Goal: Information Seeking & Learning: Learn about a topic

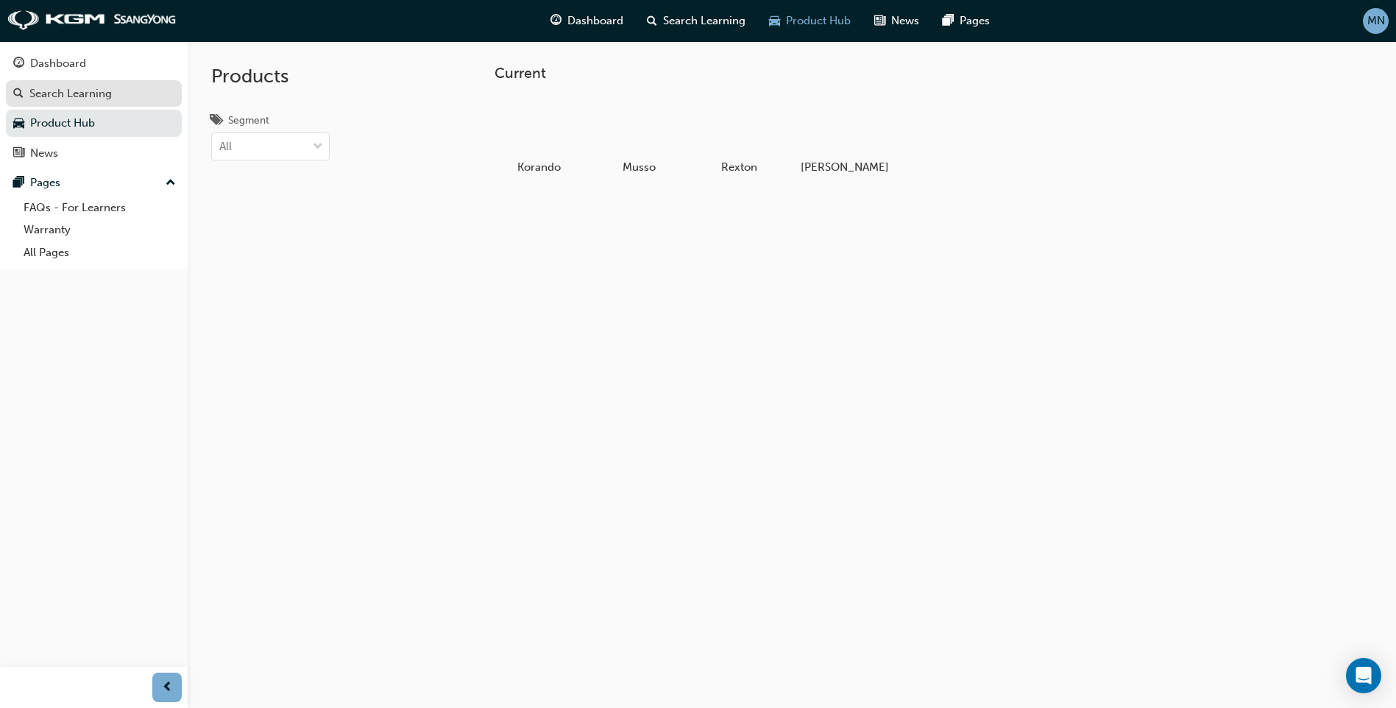
click at [40, 93] on div "Search Learning" at bounding box center [70, 93] width 82 height 17
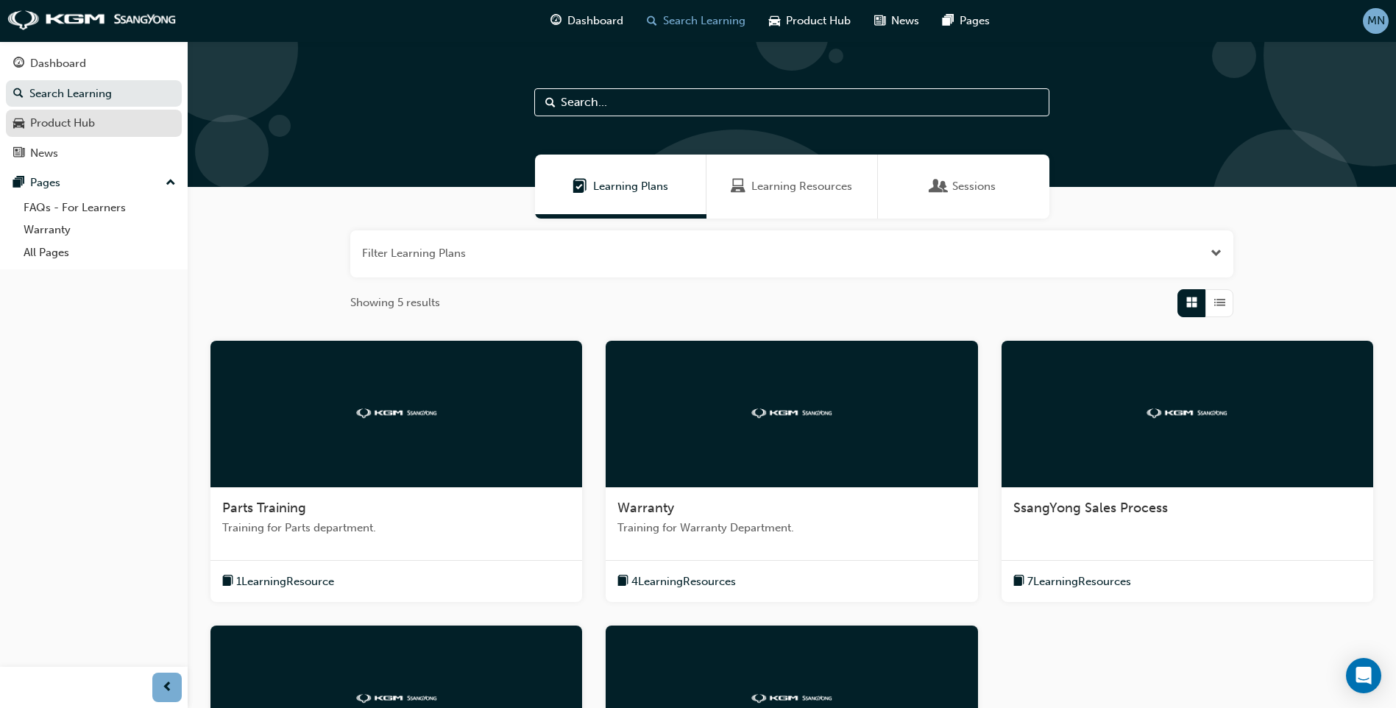
click at [52, 123] on div "Product Hub" at bounding box center [62, 123] width 65 height 17
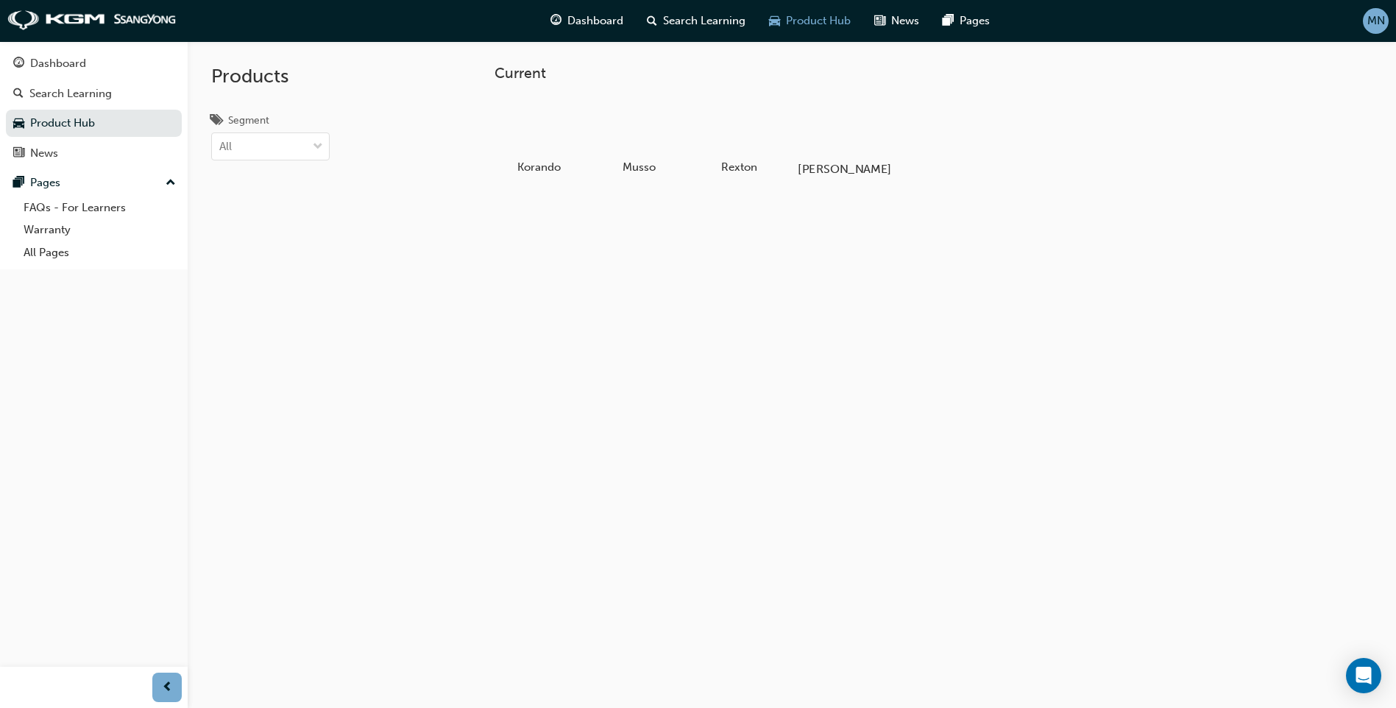
click at [819, 116] on div at bounding box center [839, 126] width 82 height 59
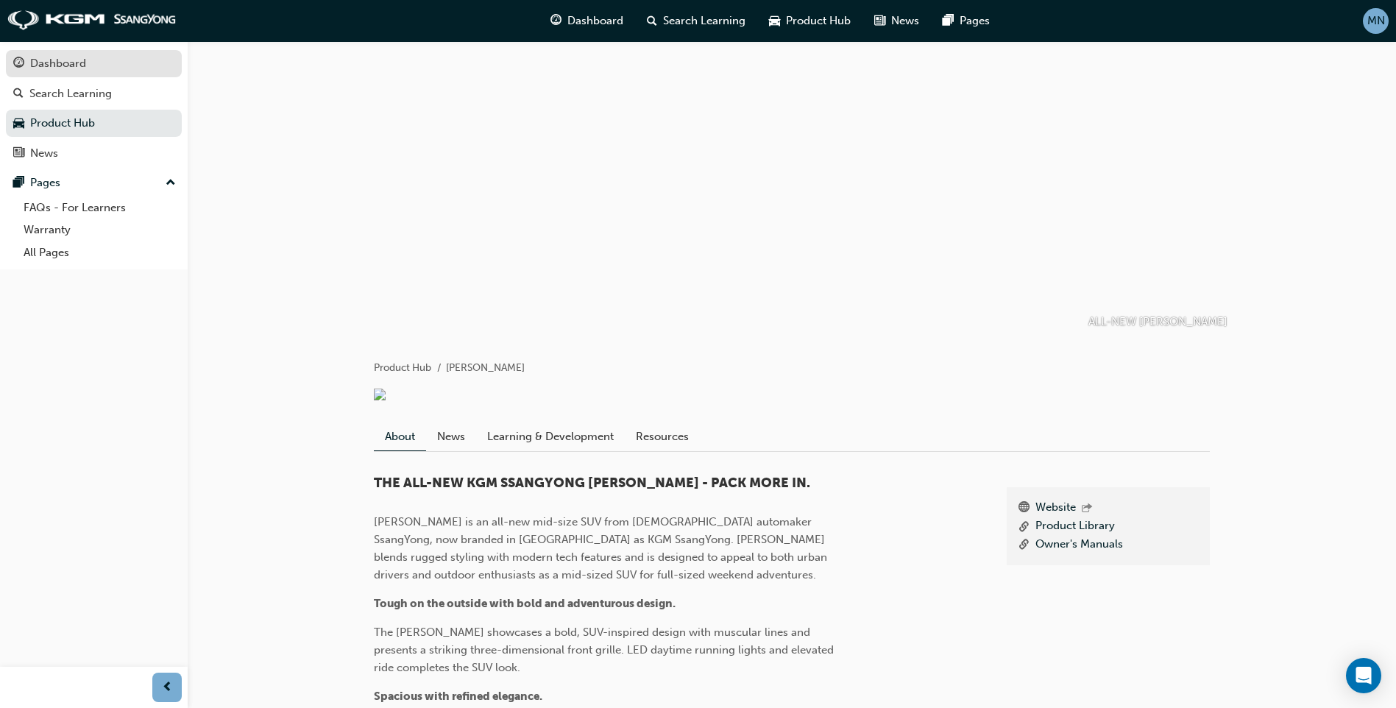
click at [56, 62] on div "Dashboard" at bounding box center [58, 63] width 56 height 17
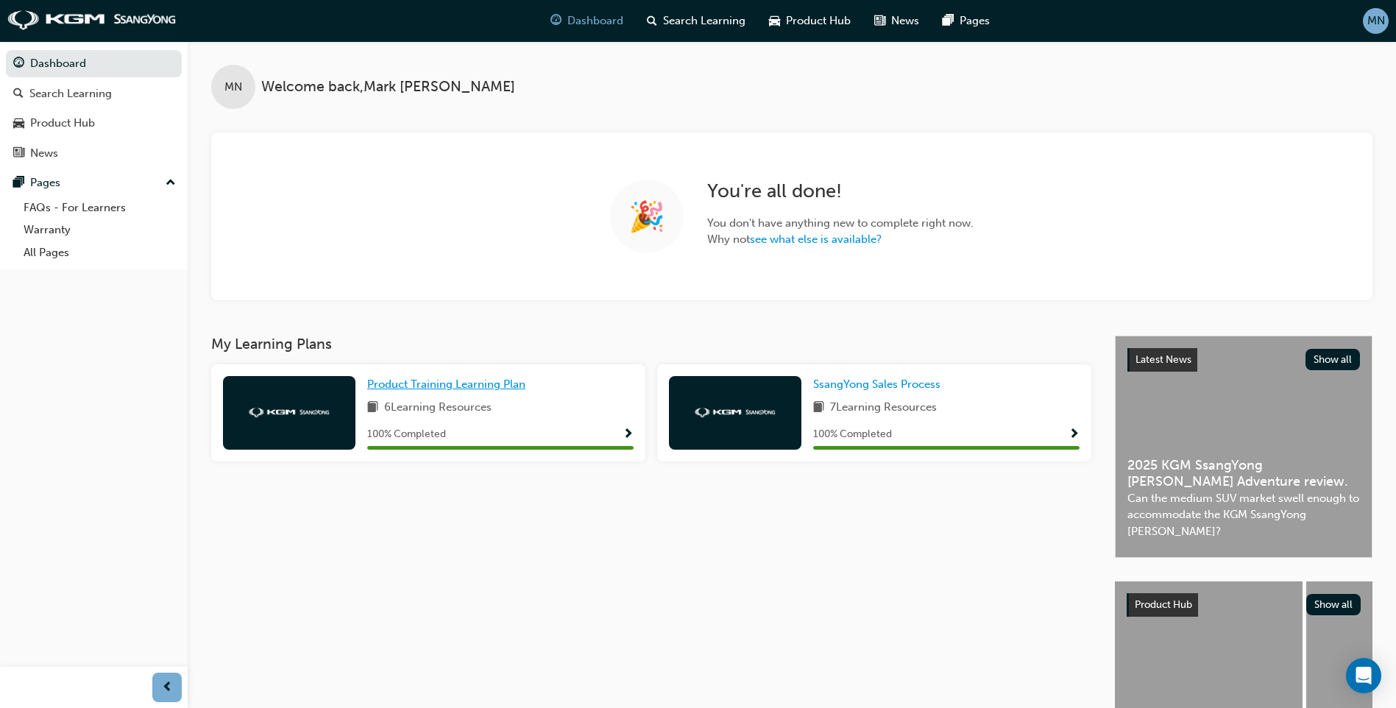
click at [400, 380] on span "Product Training Learning Plan" at bounding box center [446, 383] width 158 height 13
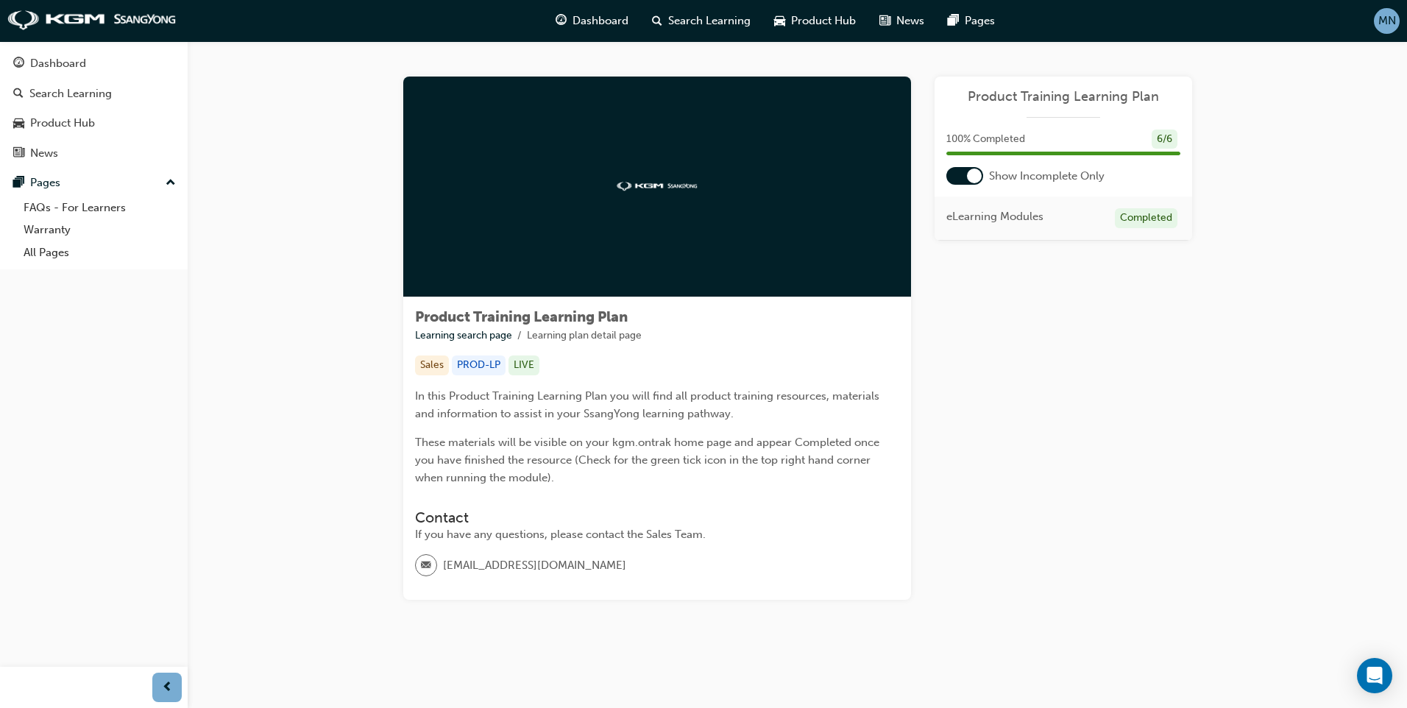
click at [959, 173] on div at bounding box center [964, 176] width 37 height 18
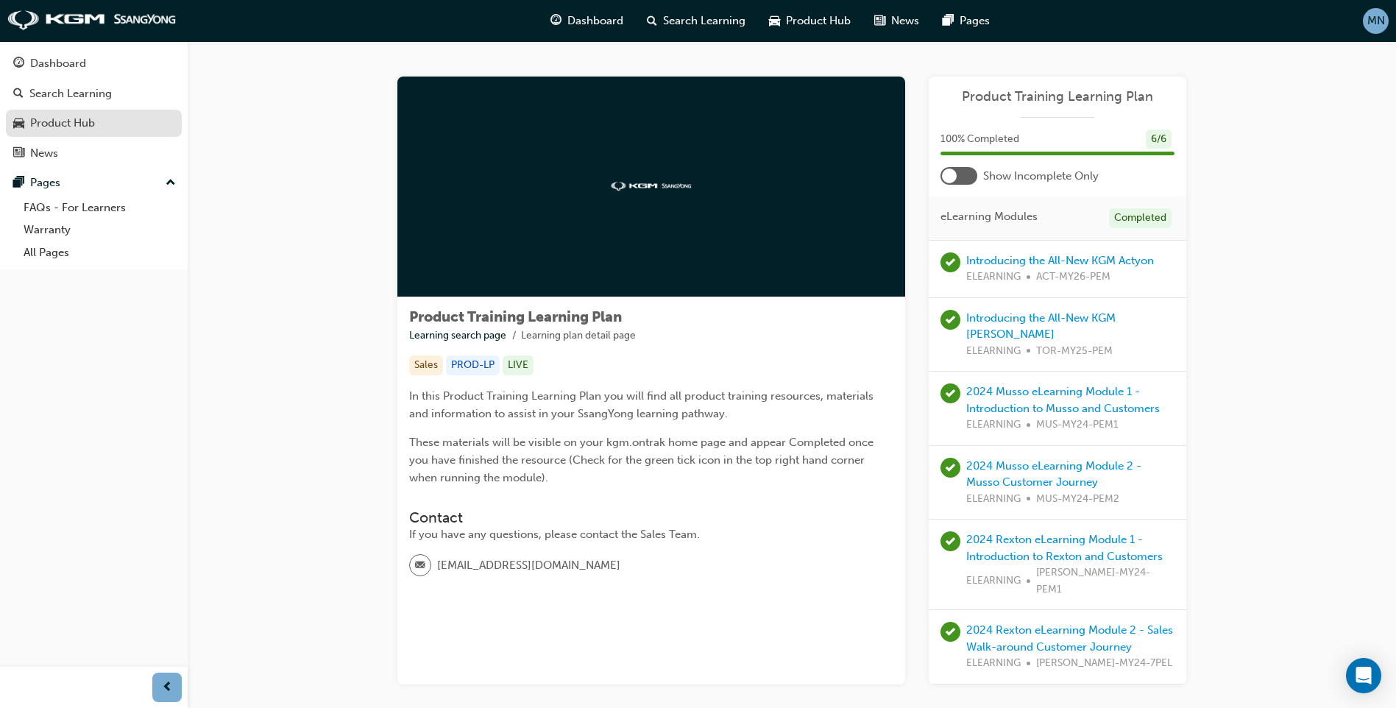
click at [100, 117] on div "Product Hub" at bounding box center [93, 123] width 161 height 18
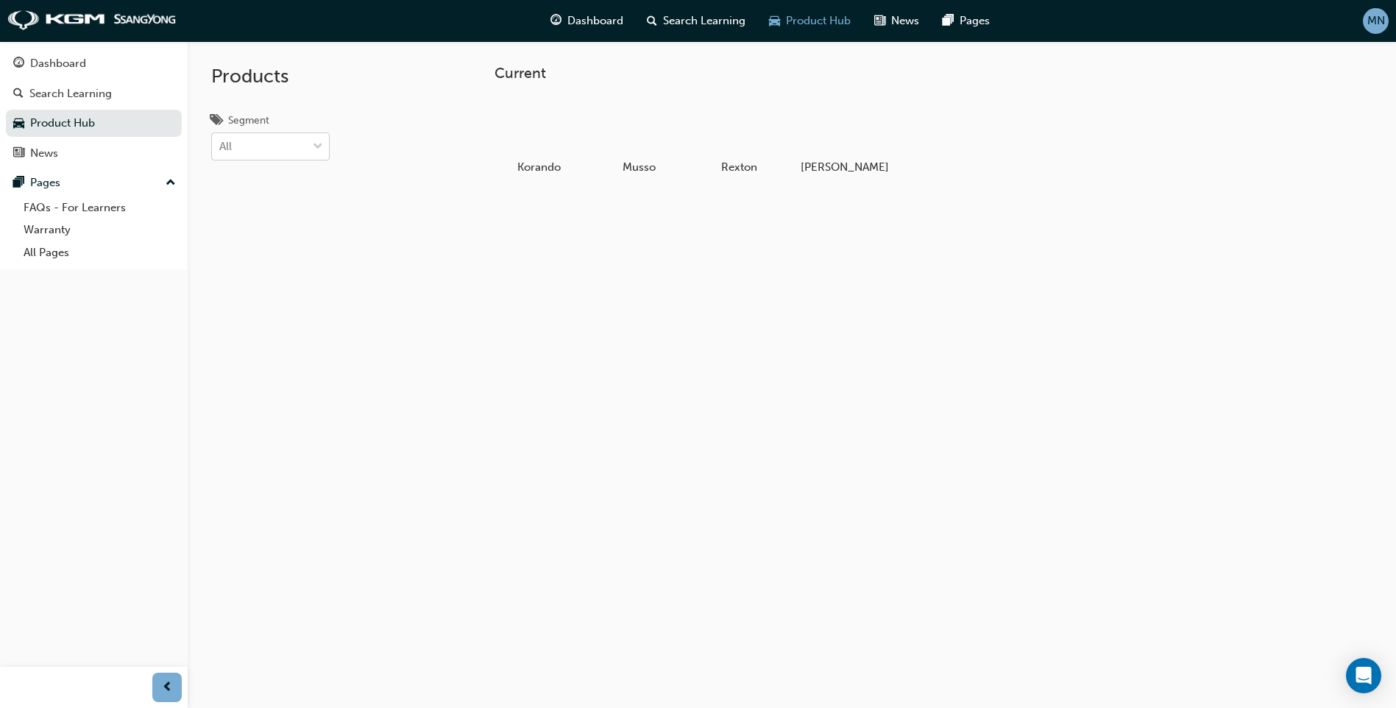
click at [323, 143] on div at bounding box center [318, 146] width 22 height 26
click at [221, 143] on input "Segment All" at bounding box center [219, 146] width 1 height 13
click at [272, 268] on div "UTILITY" at bounding box center [270, 269] width 118 height 29
click at [324, 141] on div at bounding box center [304, 146] width 49 height 26
click at [221, 141] on input "Segment option UTILITY, selected. 0 results available. Select is focused ,type …" at bounding box center [219, 146] width 1 height 13
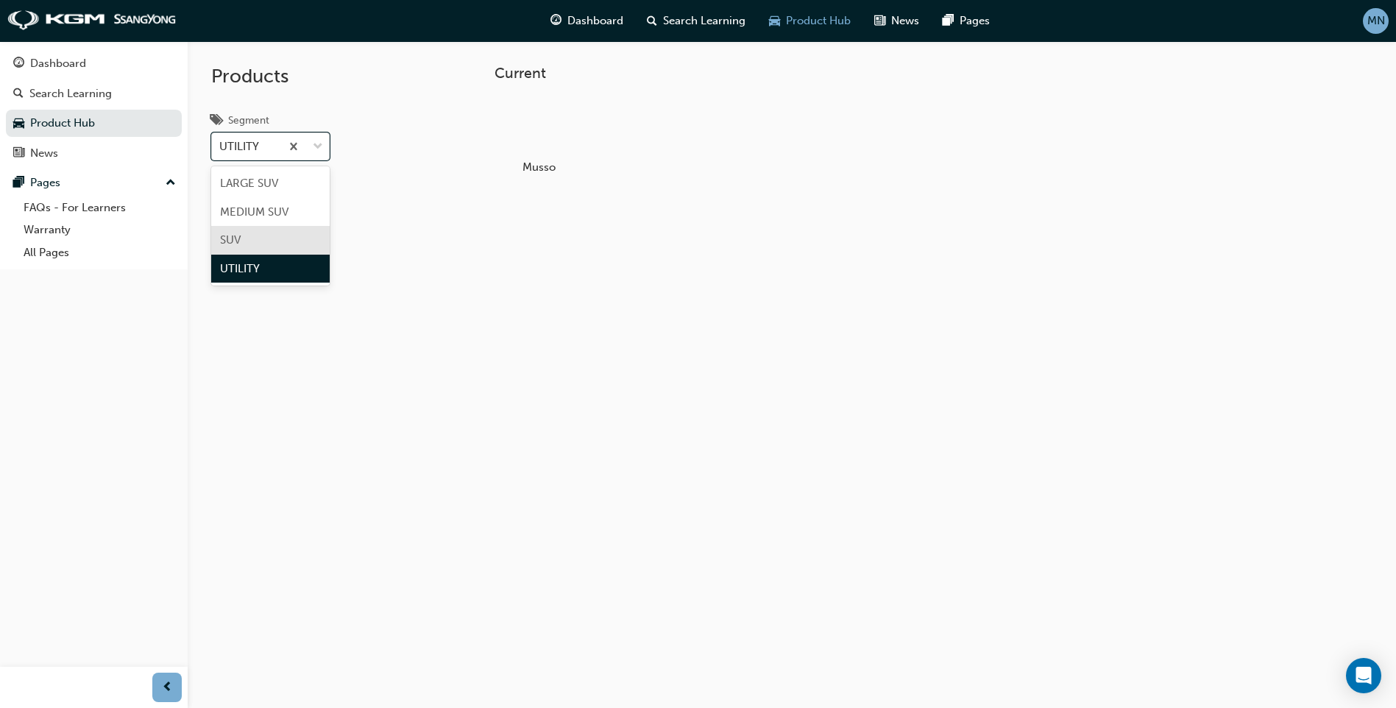
click at [269, 230] on div "SUV" at bounding box center [270, 240] width 118 height 29
click at [318, 145] on span "down-icon" at bounding box center [318, 147] width 10 height 19
click at [221, 145] on input "Segment option SUV, selected. option SUV focused, 3 of 4. 4 results available. …" at bounding box center [219, 146] width 1 height 13
click at [306, 214] on div "MEDIUM SUV" at bounding box center [270, 212] width 118 height 29
click at [313, 149] on span "down-icon" at bounding box center [318, 147] width 10 height 19
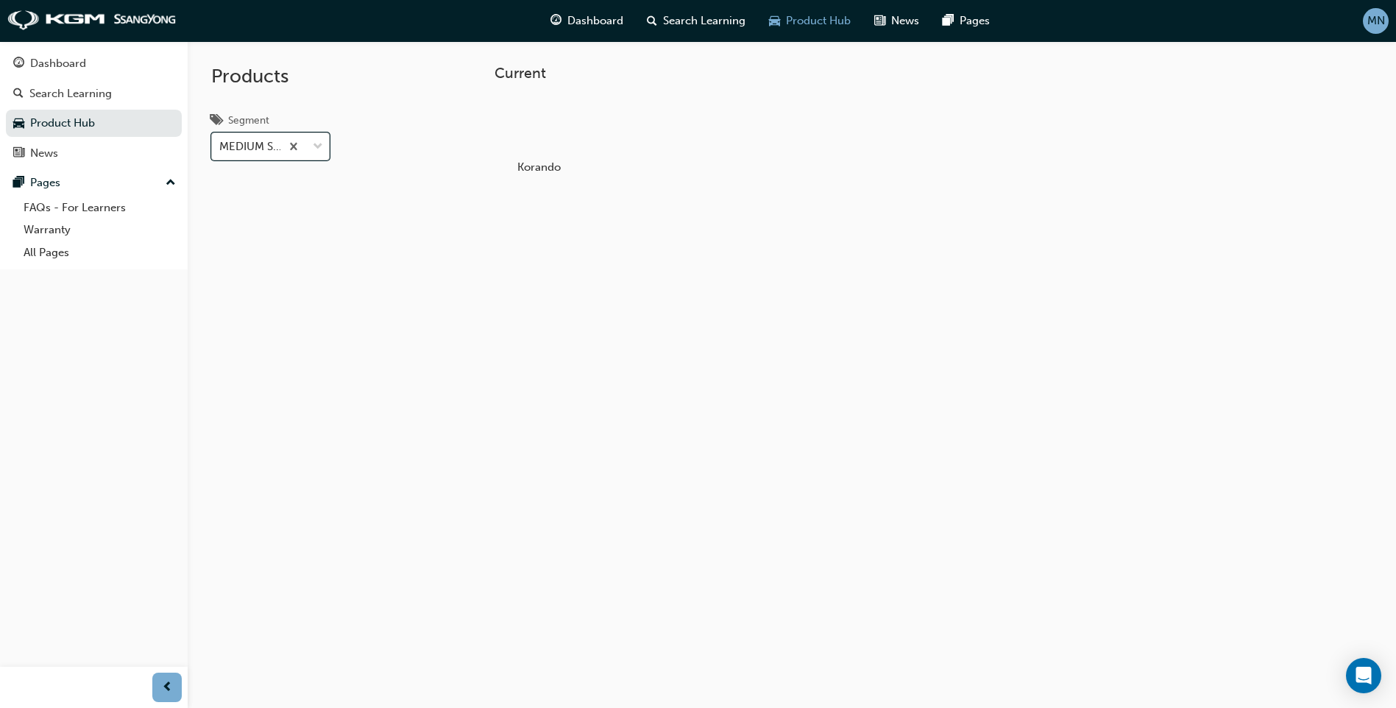
click at [221, 149] on input "Segment option MEDIUM SUV, selected. 0 results available. Select is focused ,ty…" at bounding box center [219, 146] width 1 height 13
click at [301, 174] on div "LARGE SUV" at bounding box center [270, 183] width 118 height 29
click at [321, 142] on span "down-icon" at bounding box center [318, 147] width 10 height 19
click at [221, 142] on input "Segment option LARGE SUV, selected. 0 results available. Select is focused ,typ…" at bounding box center [219, 146] width 1 height 13
click at [319, 148] on span "down-icon" at bounding box center [318, 147] width 10 height 19
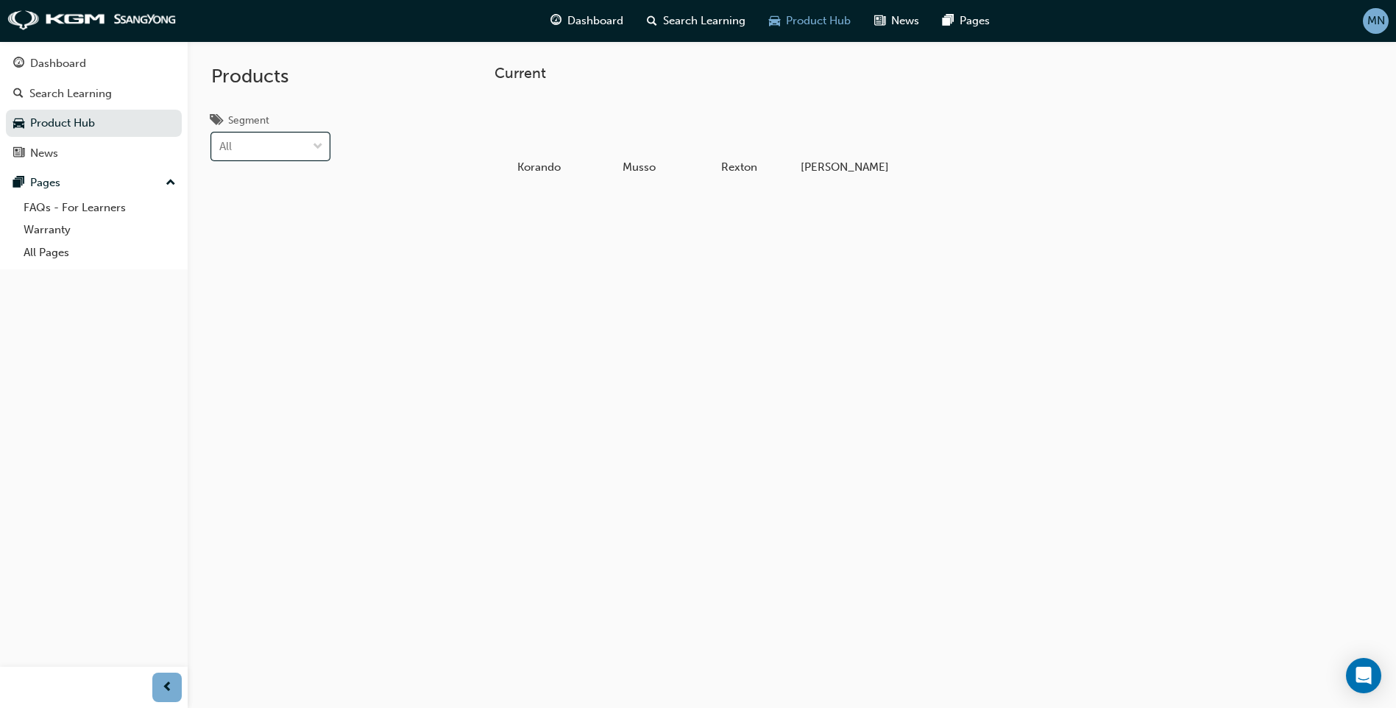
click at [221, 148] on input "Segment option LARGE SUV, selected. 0 results available. Select is focused ,typ…" at bounding box center [219, 146] width 1 height 13
click at [403, 169] on div "Products Segment option LARGE SUV, selected. option LARGE SUV focused, 1 of 4. …" at bounding box center [308, 395] width 241 height 708
click at [580, 19] on span "Dashboard" at bounding box center [595, 21] width 56 height 17
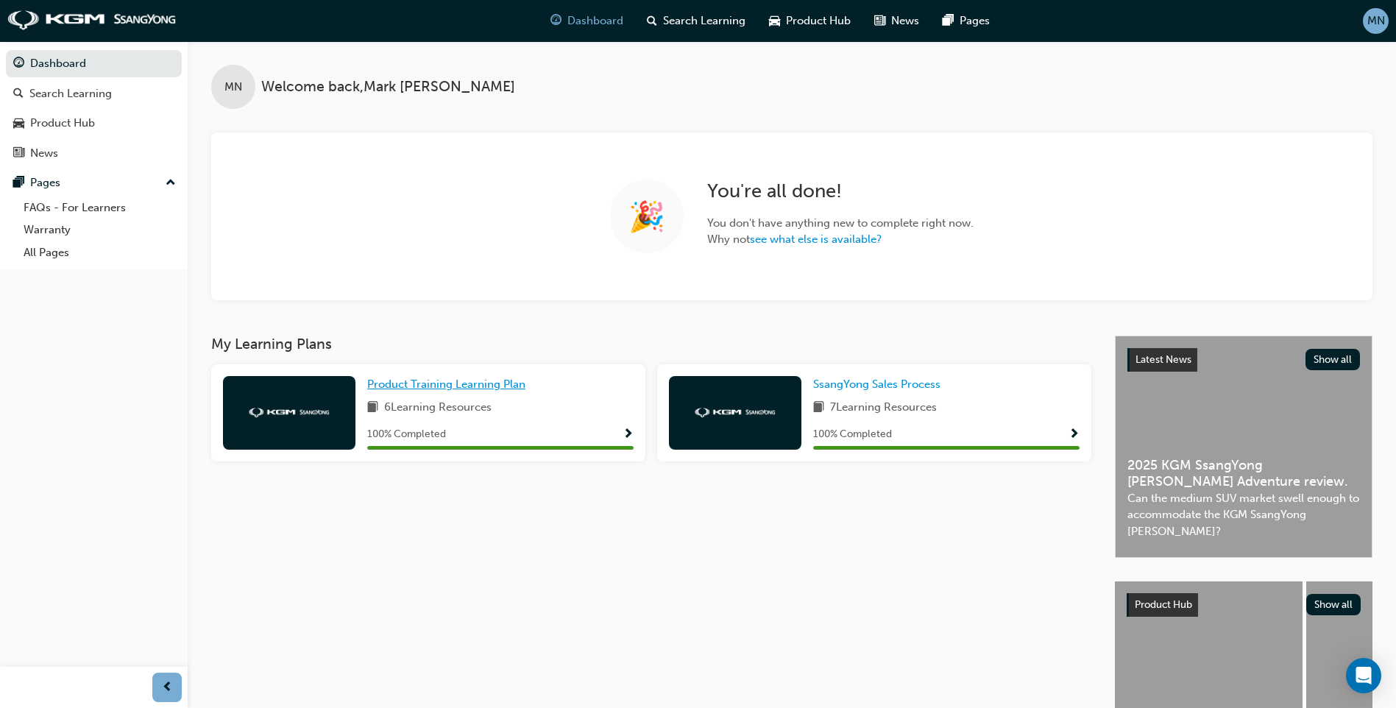
click at [417, 381] on span "Product Training Learning Plan" at bounding box center [446, 383] width 158 height 13
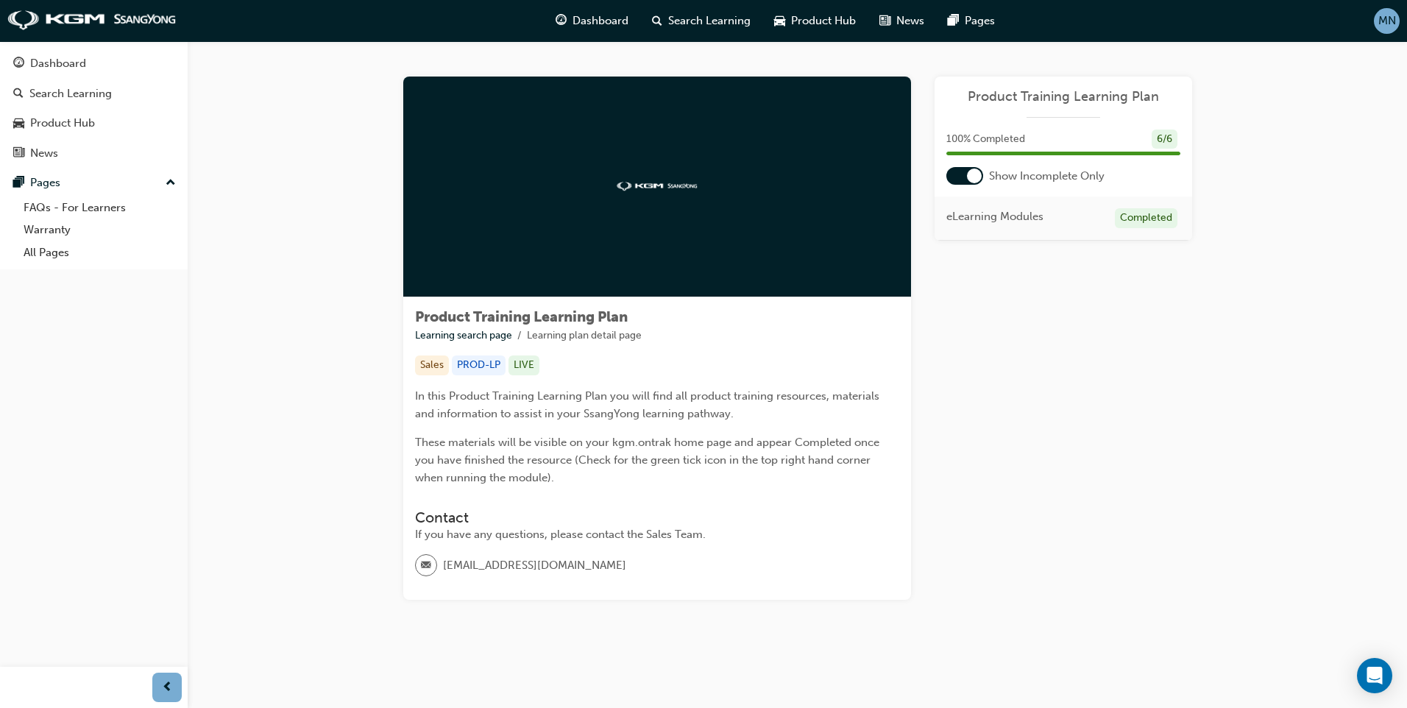
click at [967, 176] on div at bounding box center [974, 176] width 15 height 15
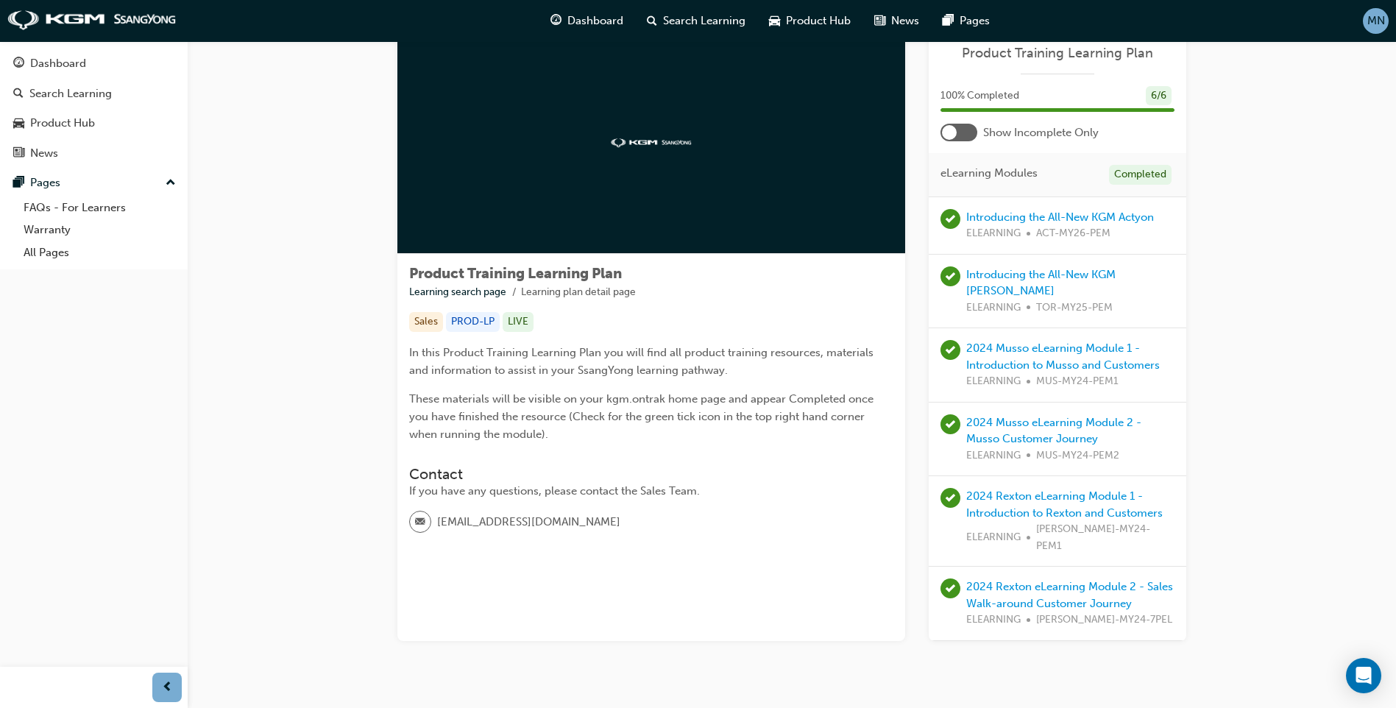
scroll to position [67, 0]
